Goal: Task Accomplishment & Management: Complete application form

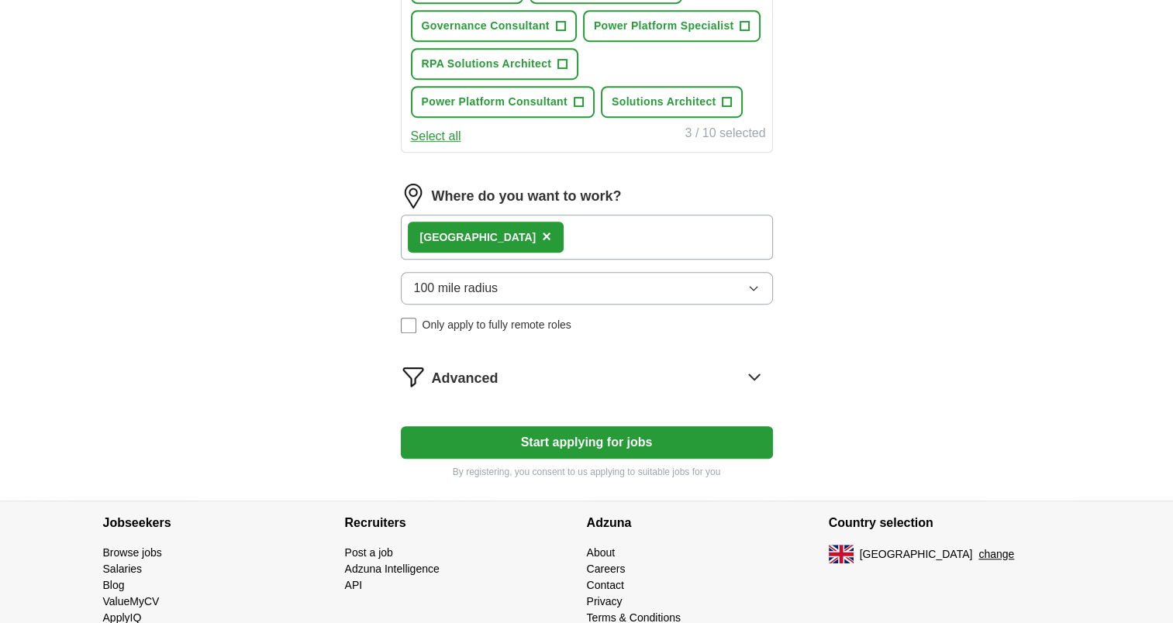
scroll to position [767, 0]
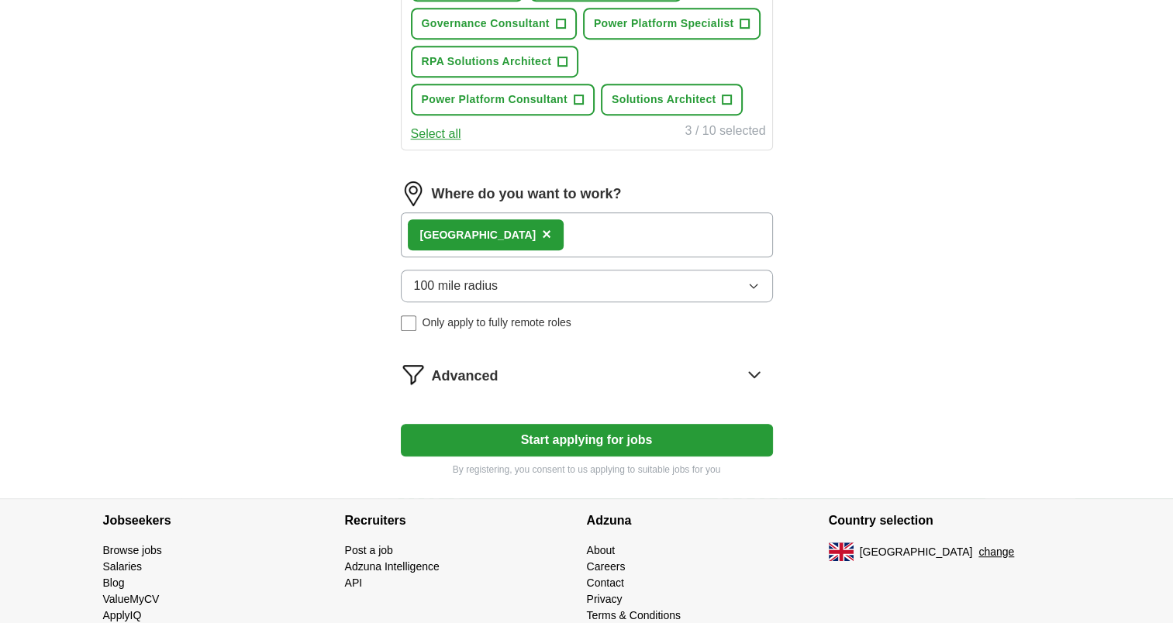
click at [542, 226] on span "×" at bounding box center [546, 234] width 9 height 17
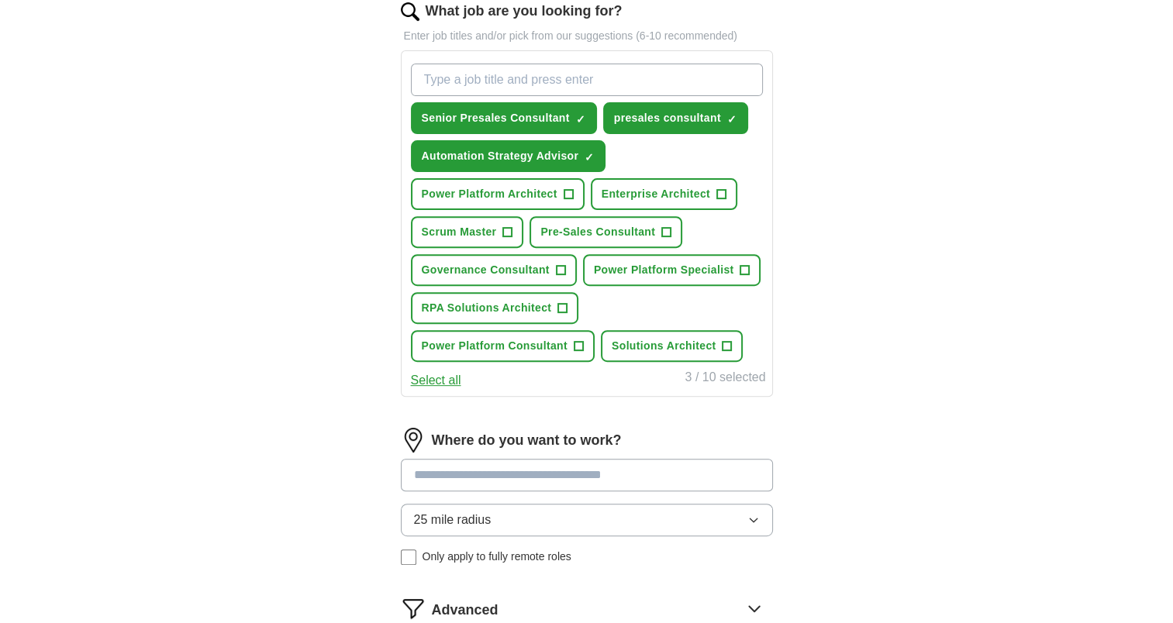
scroll to position [379, 0]
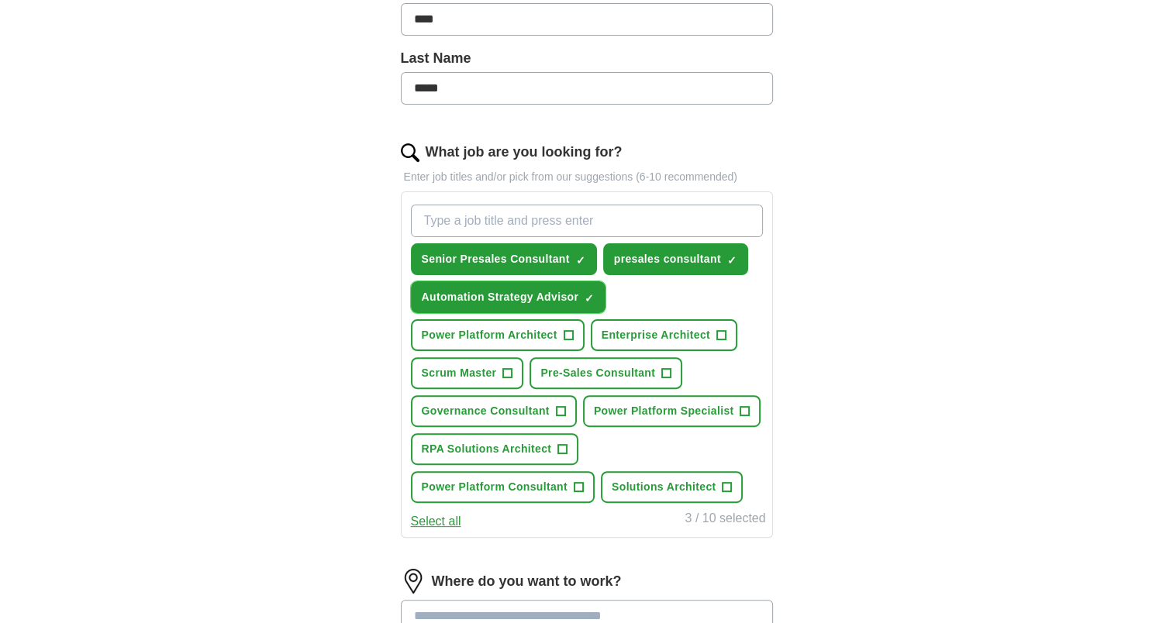
click at [0, 0] on span "×" at bounding box center [0, 0] width 0 height 0
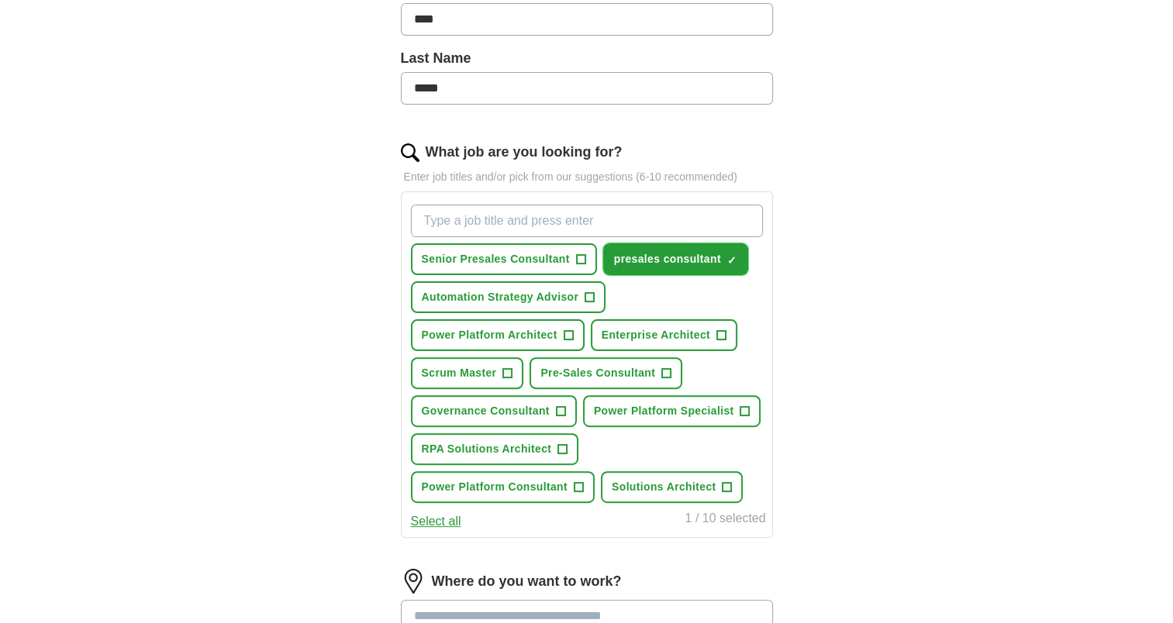
click at [0, 0] on span "×" at bounding box center [0, 0] width 0 height 0
click at [581, 484] on span "+" at bounding box center [578, 487] width 9 height 12
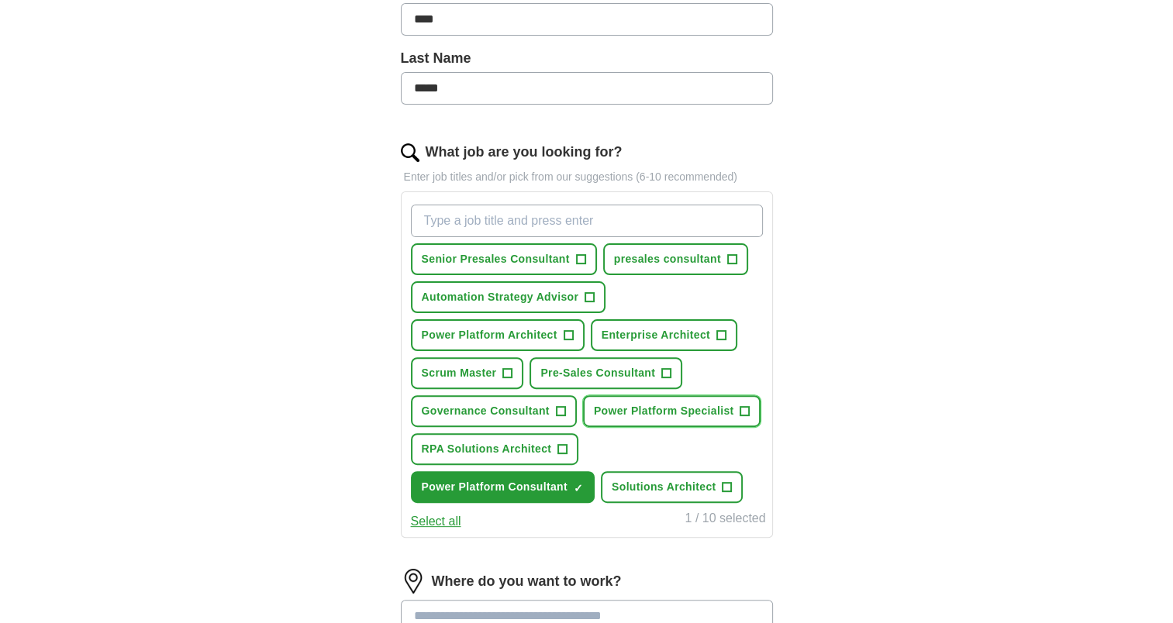
click at [743, 405] on span "+" at bounding box center [744, 411] width 9 height 12
click at [742, 412] on span "+" at bounding box center [744, 411] width 9 height 12
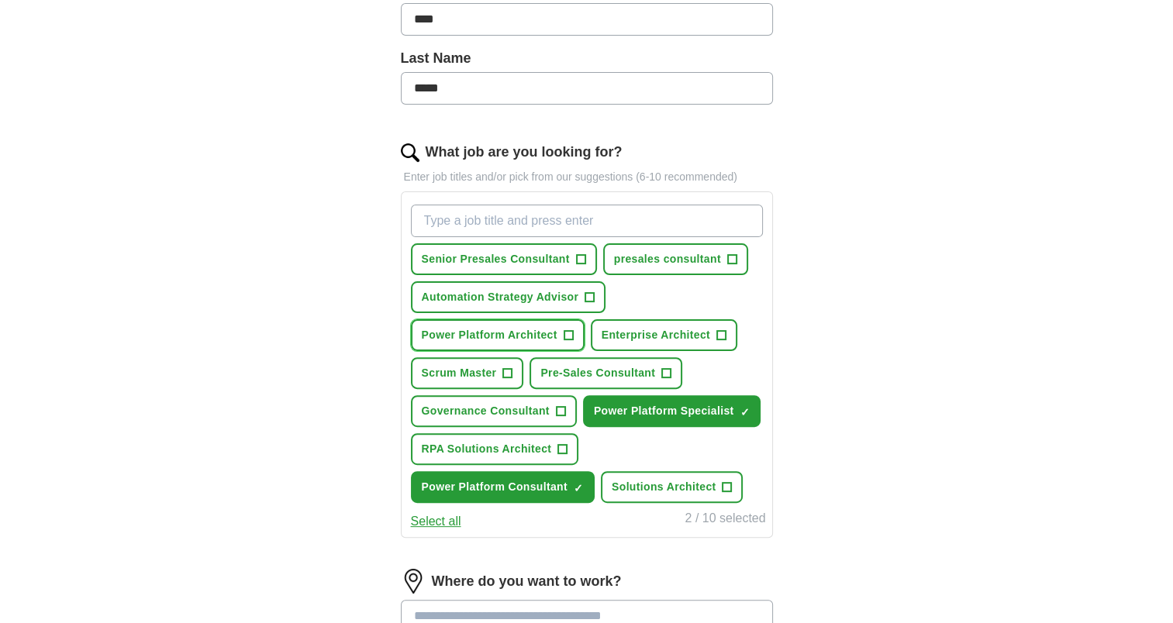
click at [563, 329] on span "+" at bounding box center [567, 335] width 9 height 12
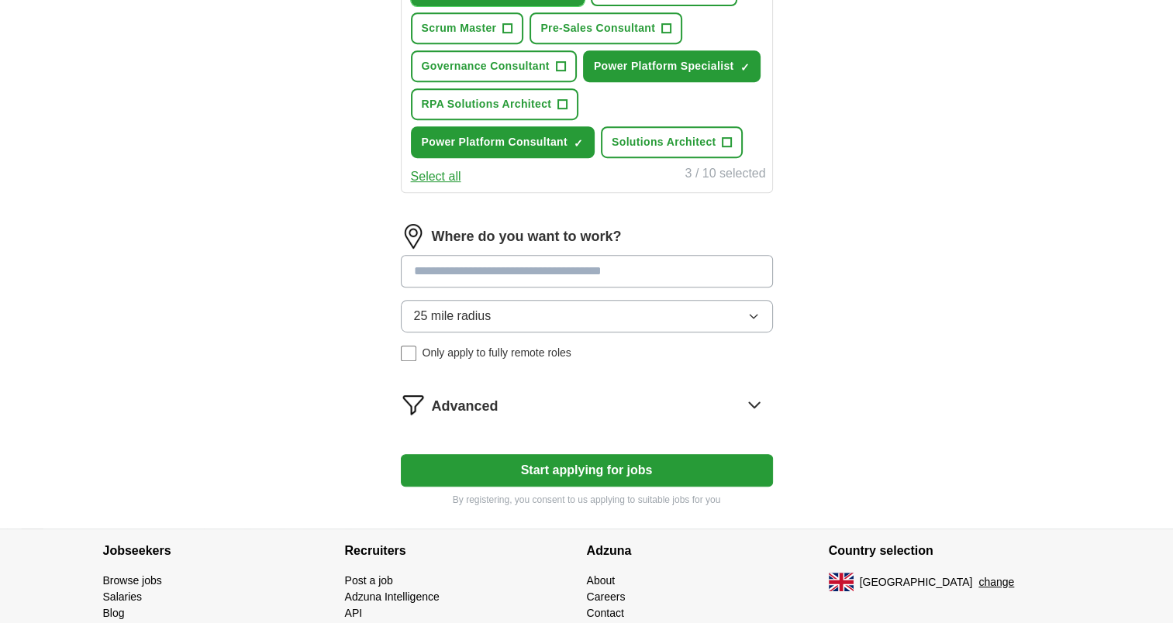
scroll to position [767, 0]
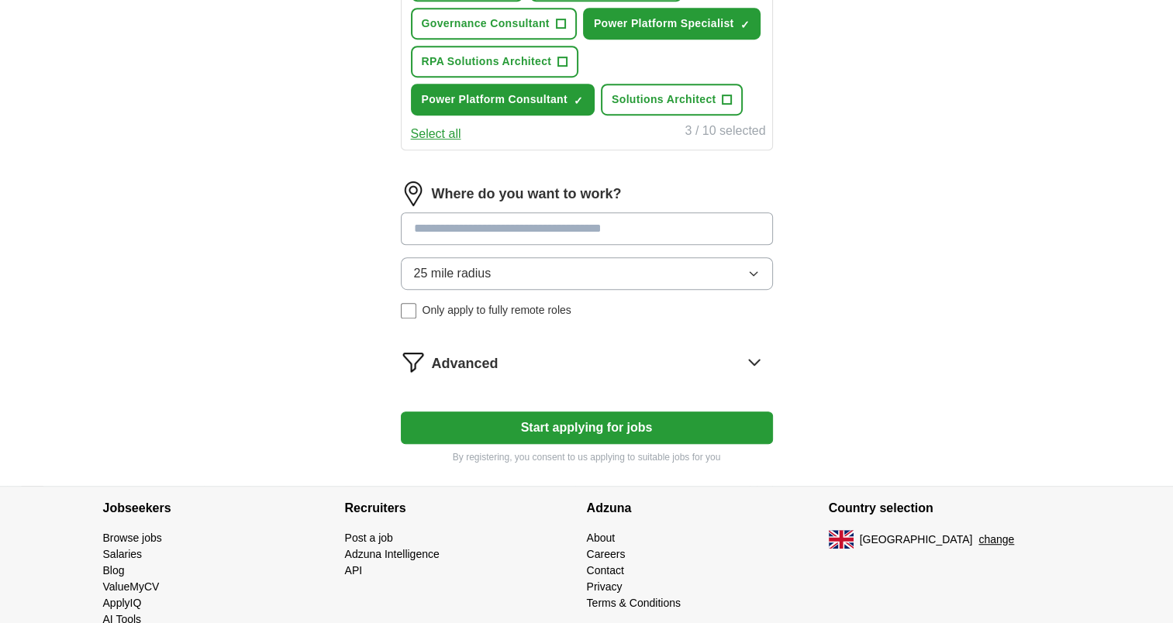
click at [581, 423] on button "Start applying for jobs" at bounding box center [587, 428] width 372 height 33
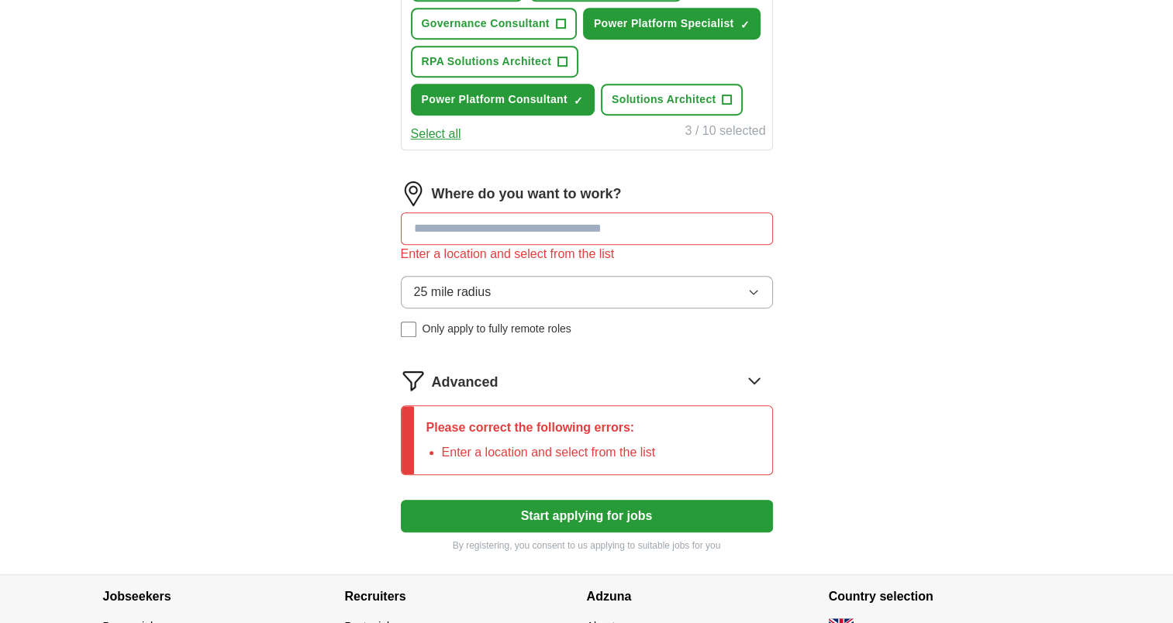
click at [510, 226] on input at bounding box center [587, 228] width 372 height 33
type input "*********"
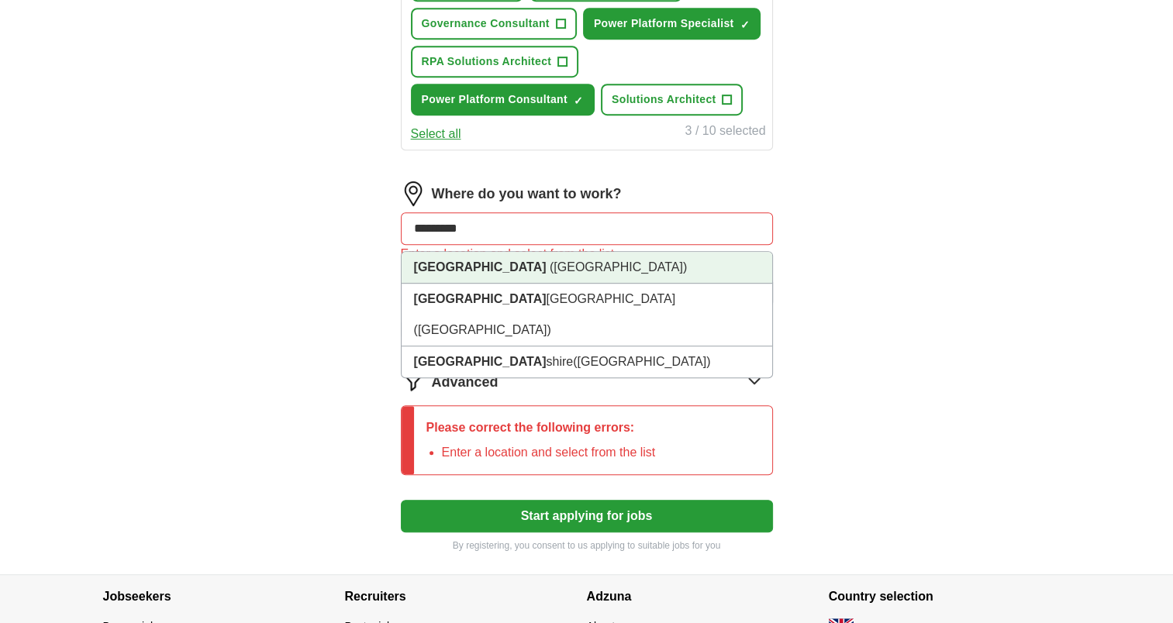
click at [550, 267] on span "([GEOGRAPHIC_DATA])" at bounding box center [618, 266] width 137 height 13
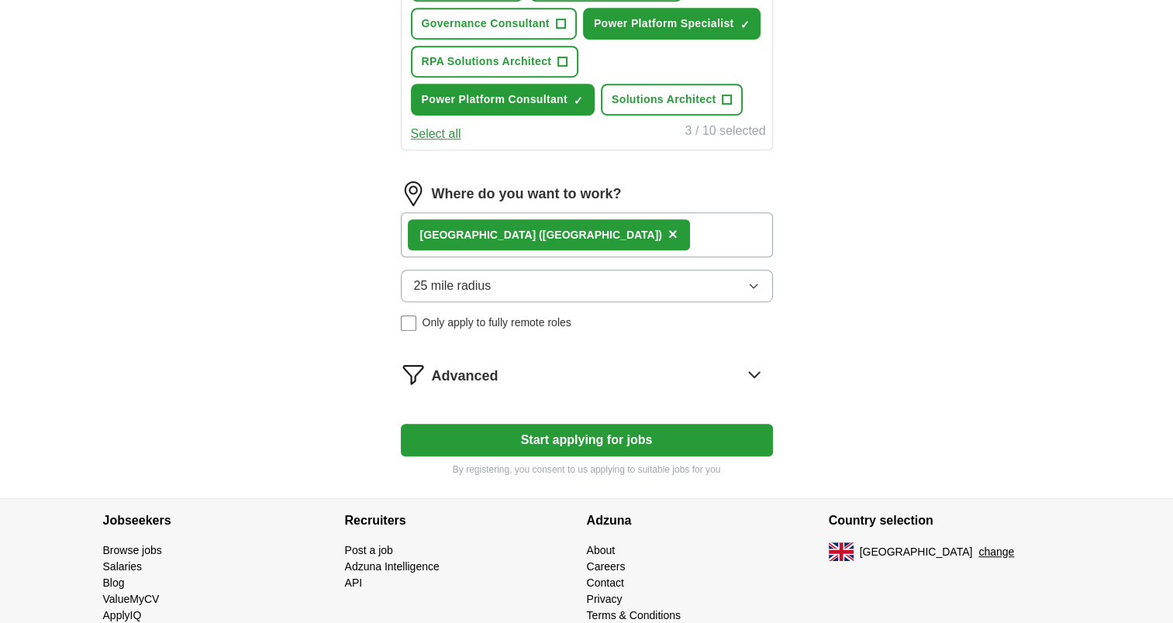
click at [485, 281] on span "25 mile radius" at bounding box center [453, 286] width 78 height 19
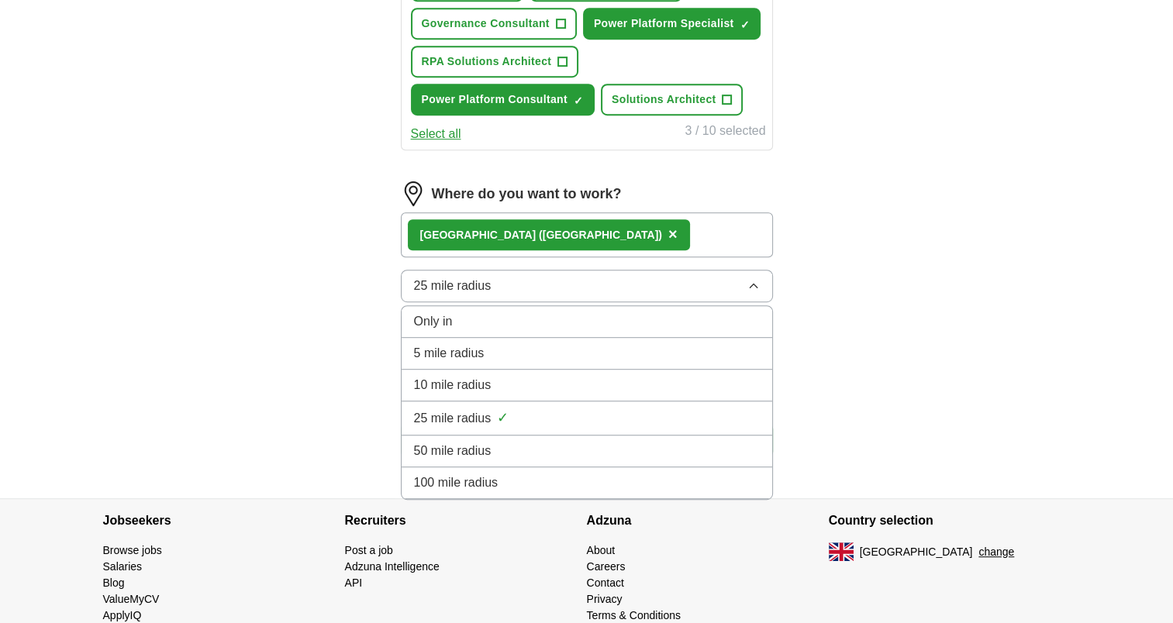
click at [465, 474] on span "100 mile radius" at bounding box center [456, 483] width 84 height 19
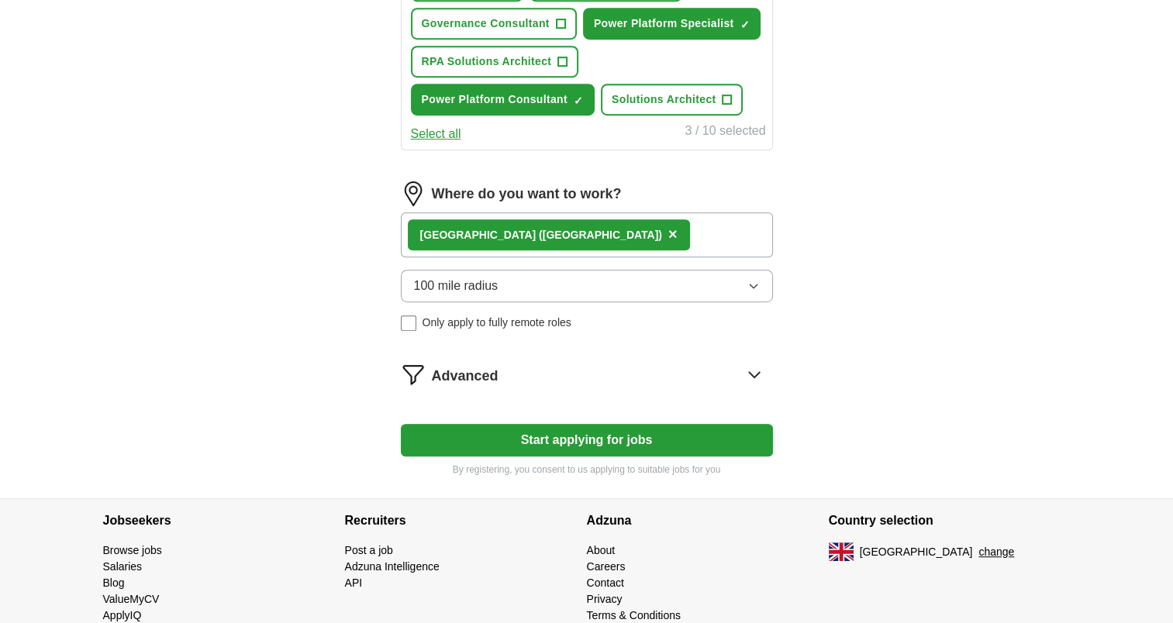
click at [568, 367] on div "Advanced" at bounding box center [602, 374] width 341 height 25
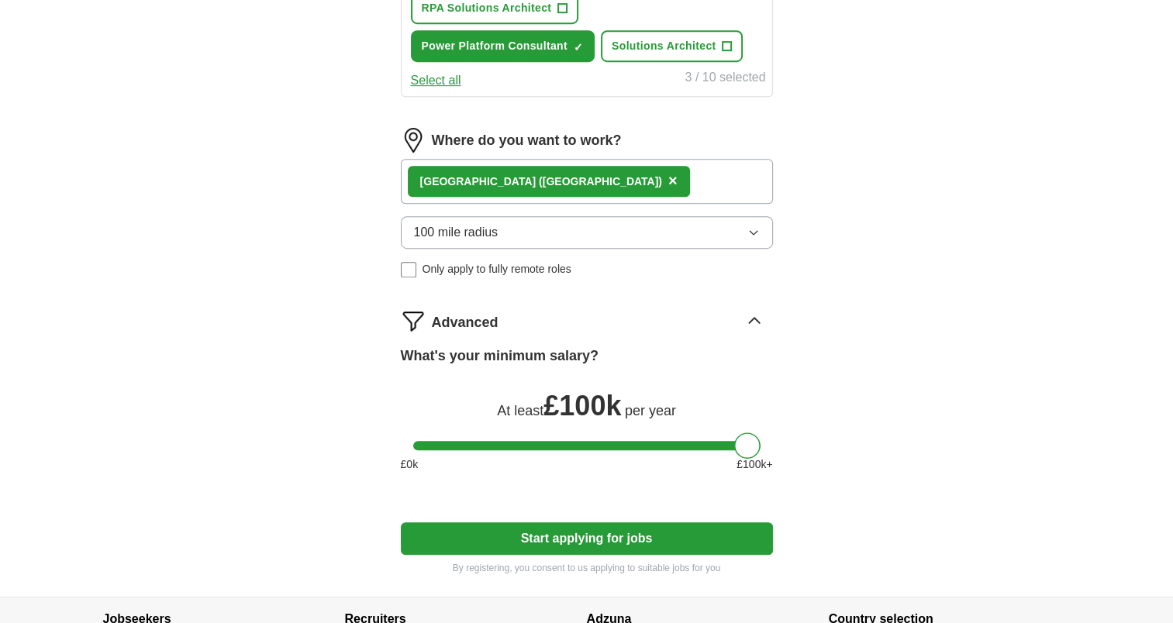
scroll to position [922, 0]
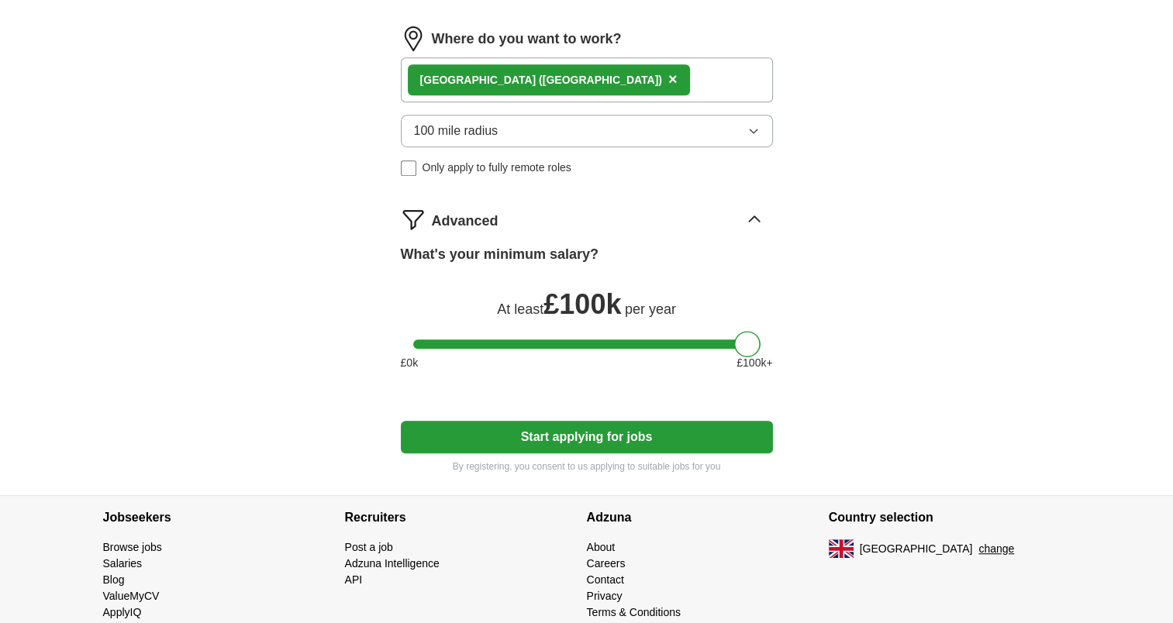
click at [605, 432] on button "Start applying for jobs" at bounding box center [587, 437] width 372 height 33
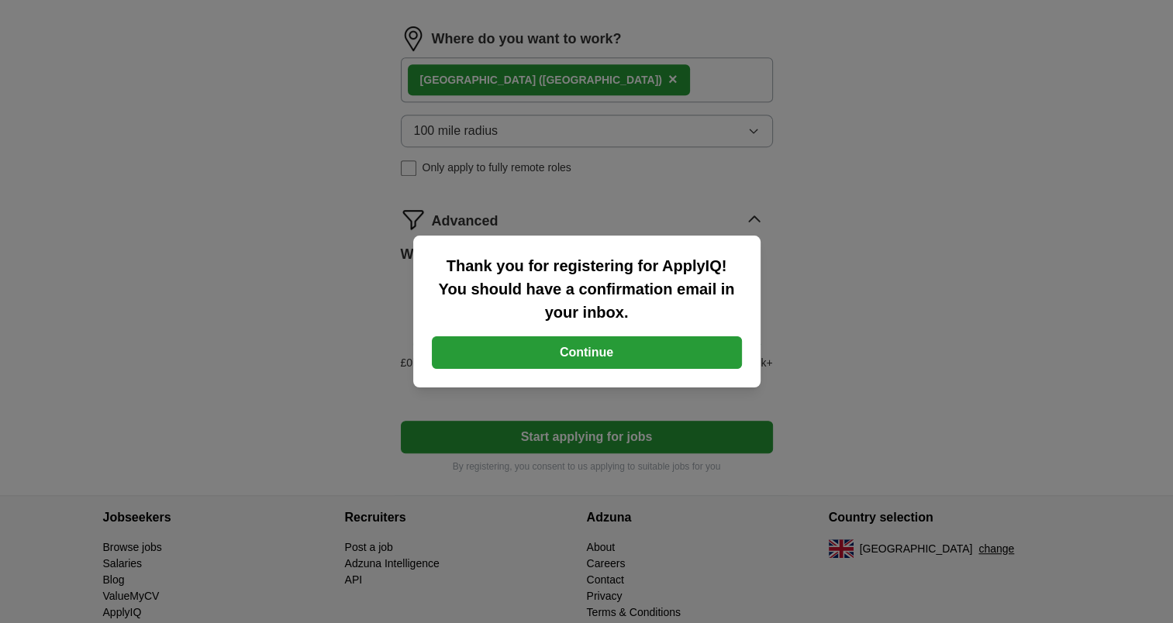
click at [578, 350] on button "Continue" at bounding box center [587, 352] width 310 height 33
